Goal: Find specific page/section: Find specific page/section

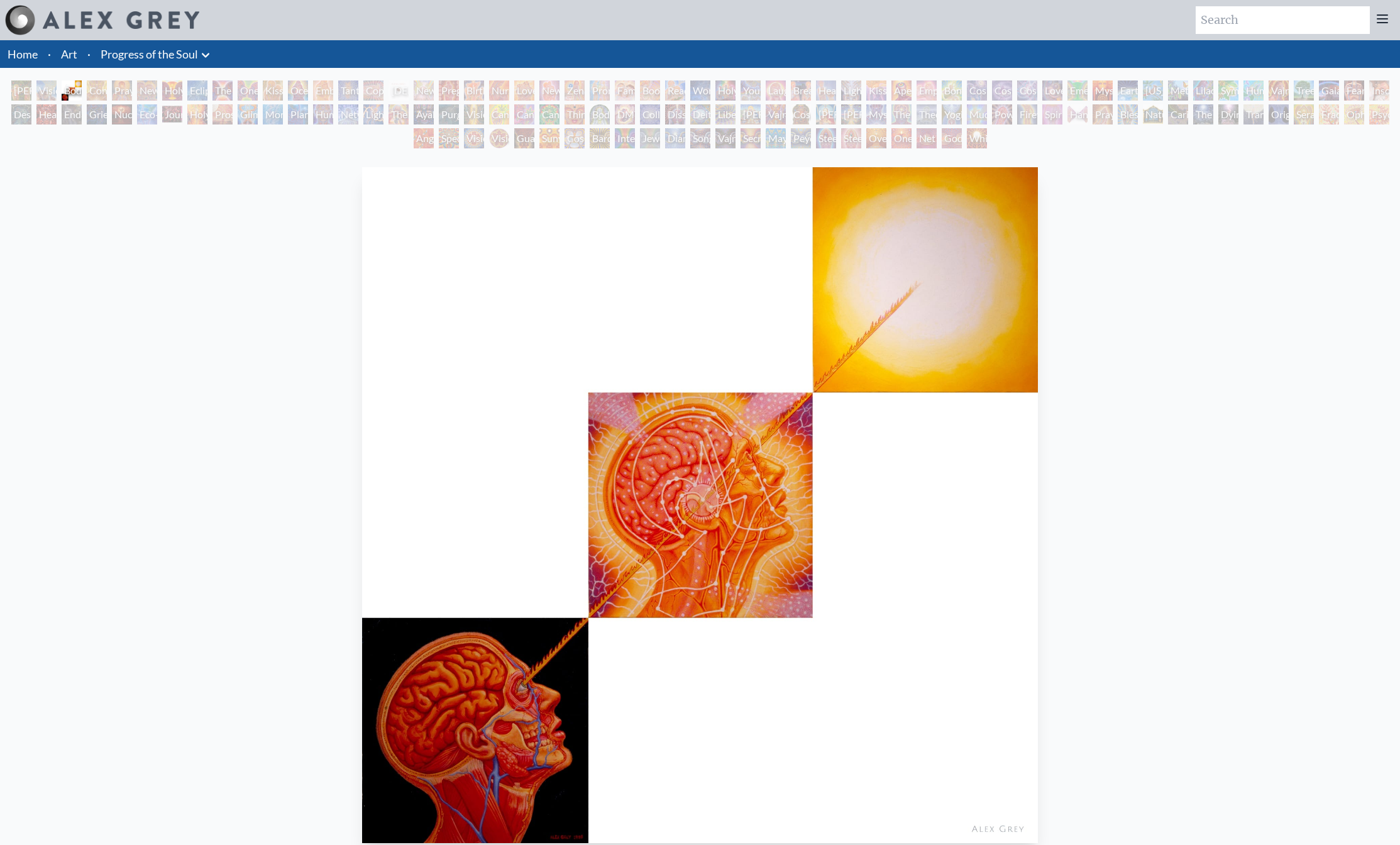
click at [133, 63] on li "Progress of the Soul Anatomical Drawings" at bounding box center [157, 54] width 122 height 28
click at [206, 53] on icon at bounding box center [205, 55] width 15 height 15
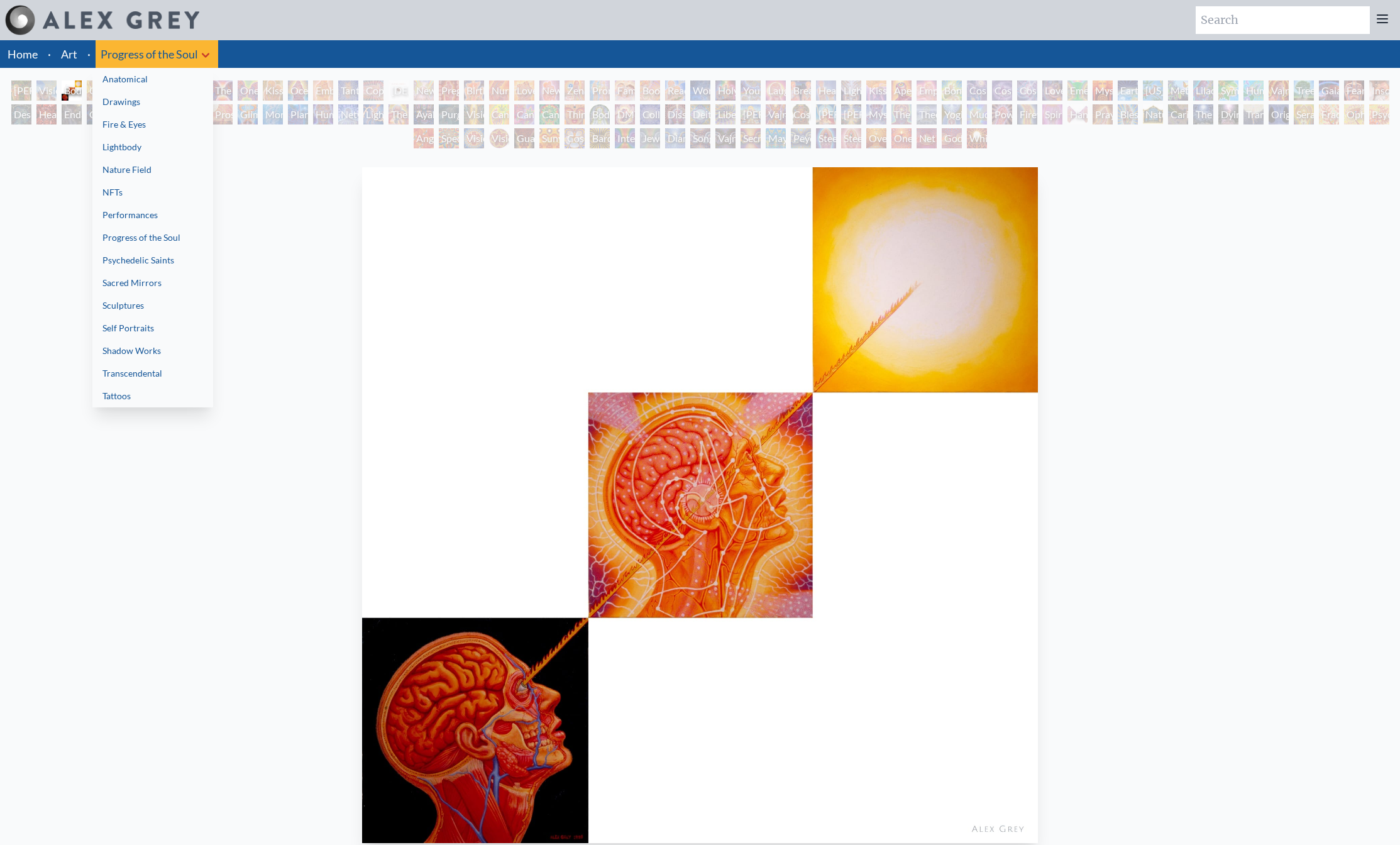
click at [184, 274] on link "Sacred Mirrors" at bounding box center [153, 283] width 121 height 23
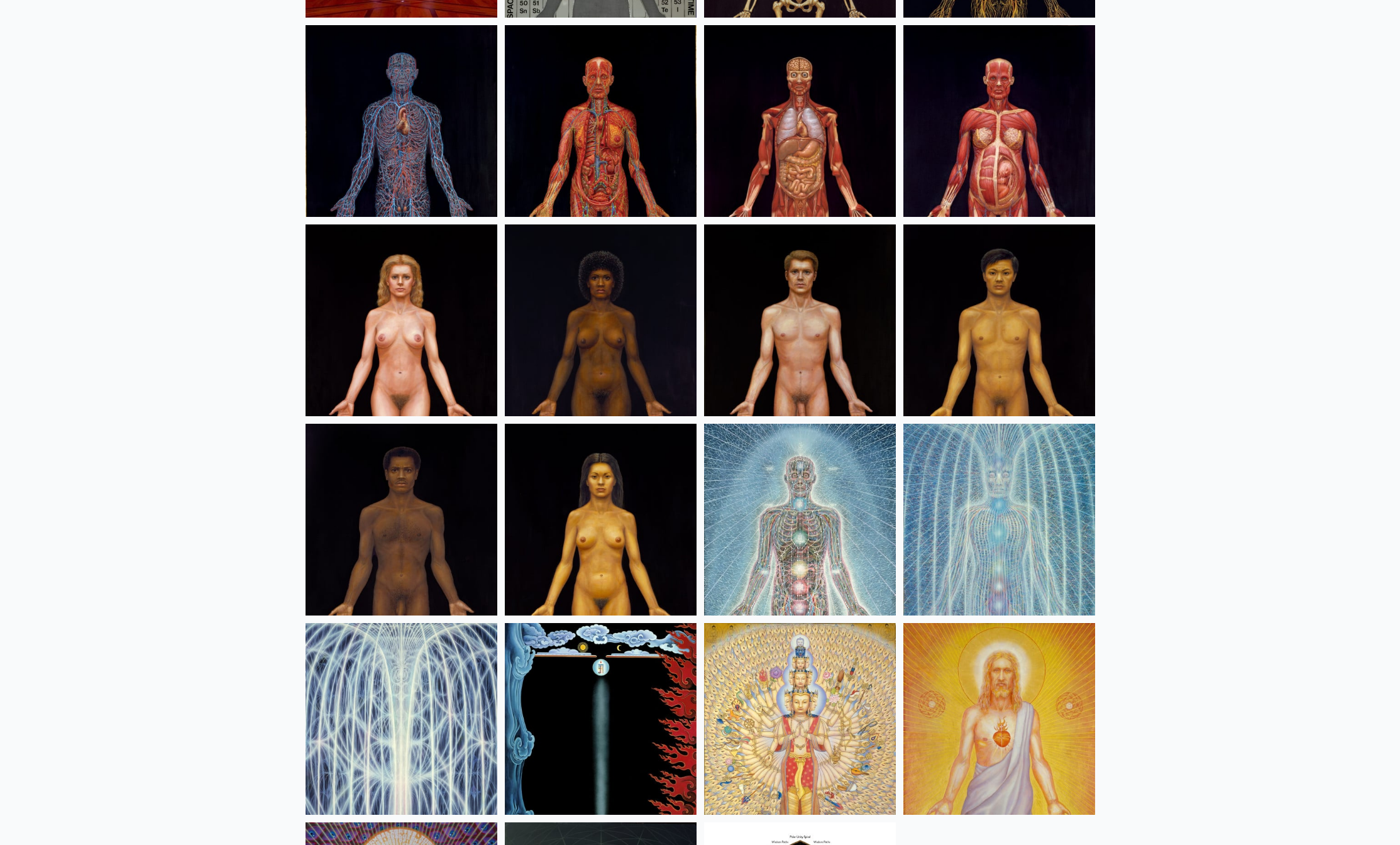
scroll to position [657, 0]
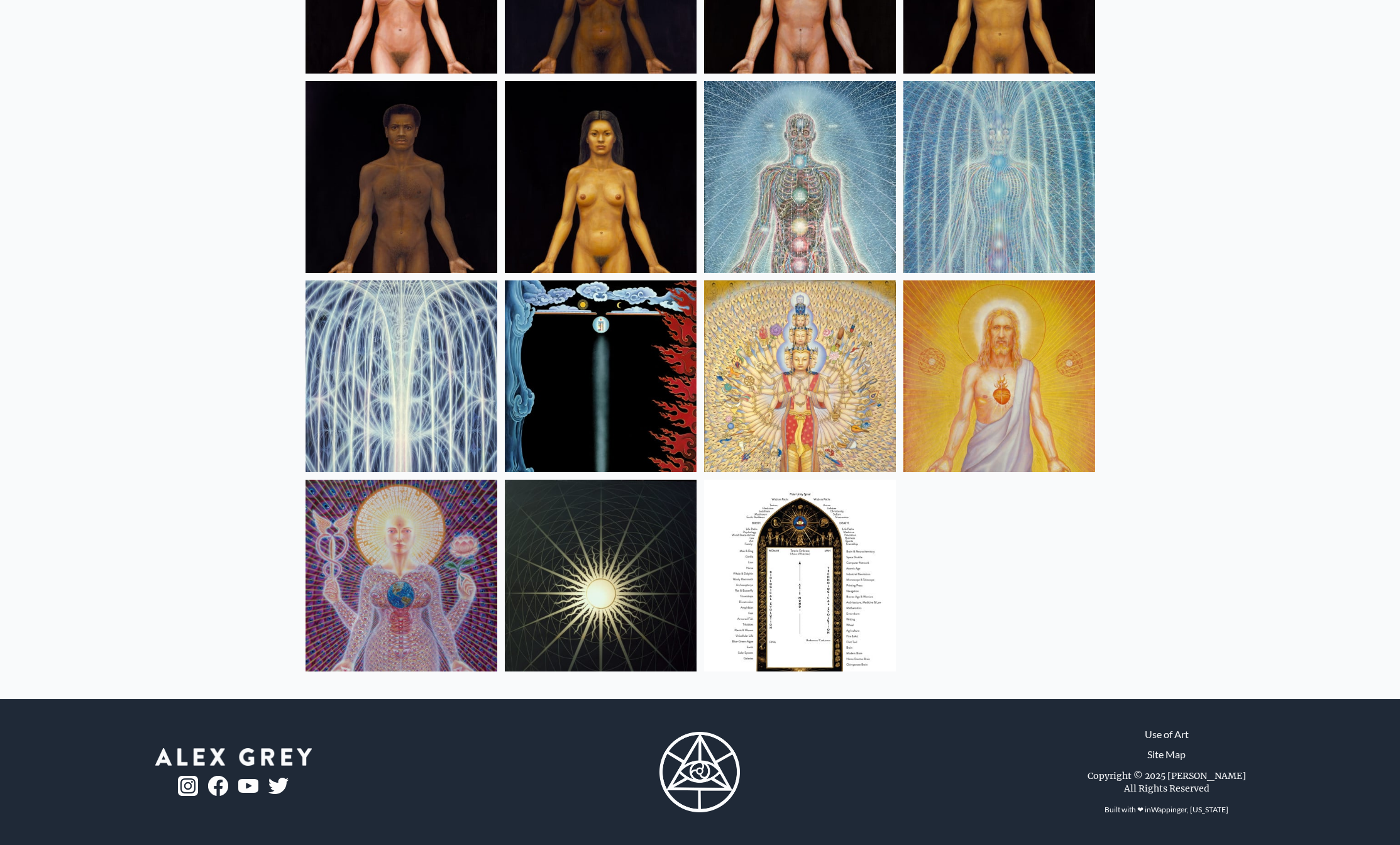
click at [779, 550] on img at bounding box center [799, 575] width 191 height 191
